Goal: Submit feedback/report problem: Submit feedback/report problem

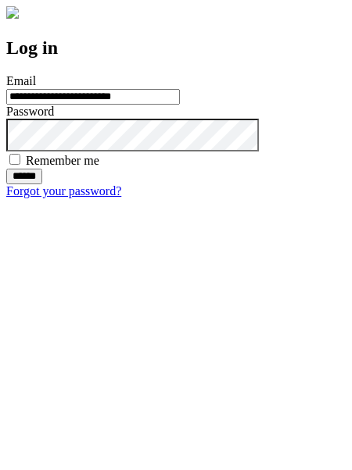
type input "**********"
click at [42, 184] on input "******" at bounding box center [24, 177] width 36 height 16
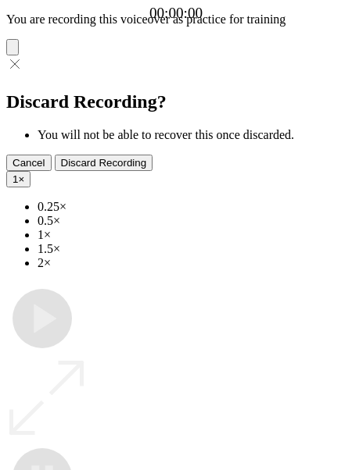
type input "**********"
